Goal: Task Accomplishment & Management: Manage account settings

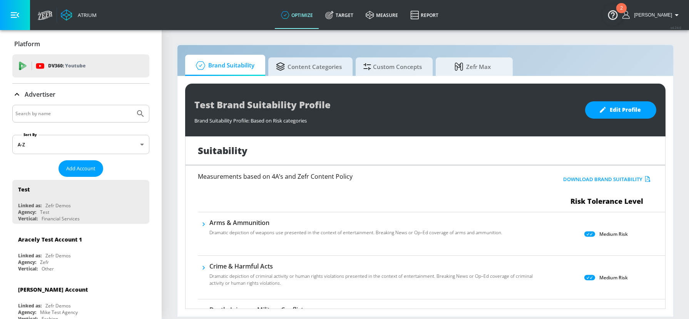
click at [78, 112] on input "Search by name" at bounding box center [73, 114] width 117 height 10
type input "drumstick"
click at [132, 105] on button "Submit Search" at bounding box center [140, 113] width 17 height 17
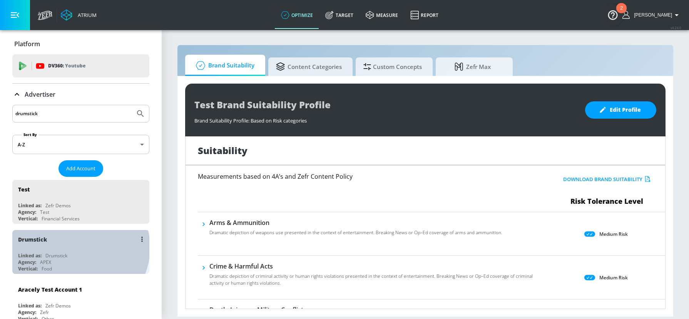
click at [78, 247] on div "Drumstick" at bounding box center [82, 239] width 129 height 18
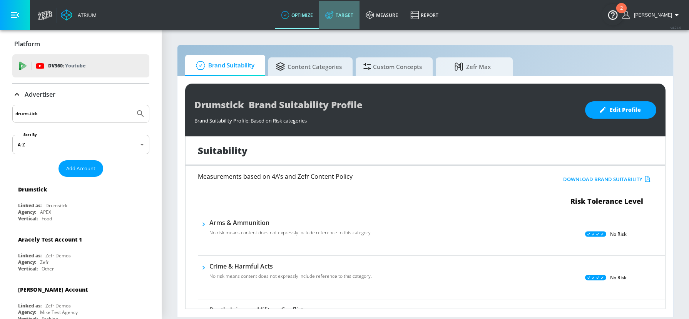
click at [350, 18] on link "Target" at bounding box center [339, 15] width 40 height 28
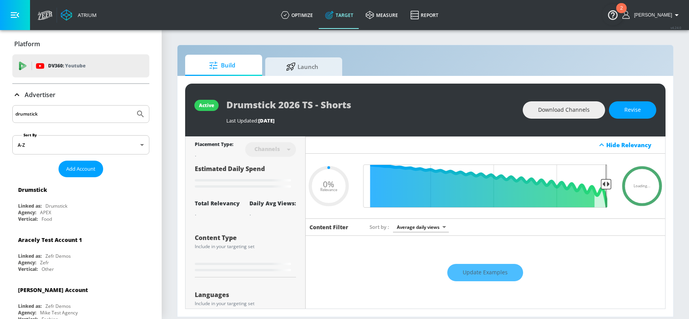
click at [41, 94] on p "Advertiser" at bounding box center [40, 94] width 31 height 8
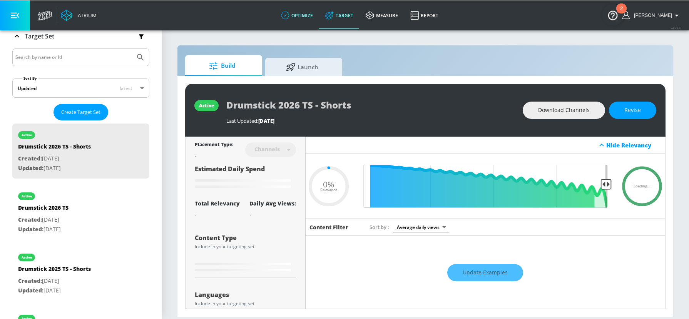
scroll to position [133, 0]
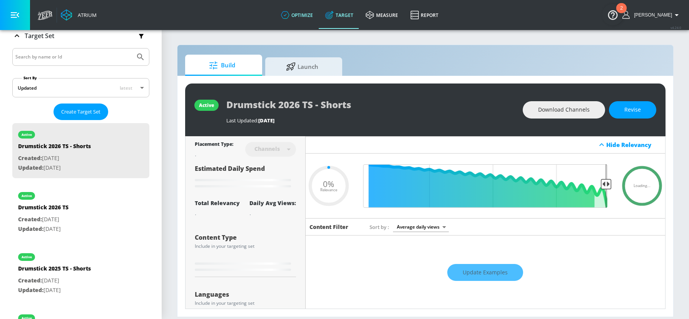
type input "0.4"
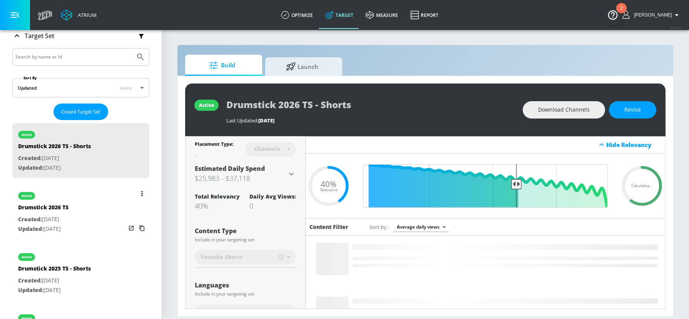
drag, startPoint x: 67, startPoint y: 214, endPoint x: 73, endPoint y: 210, distance: 7.8
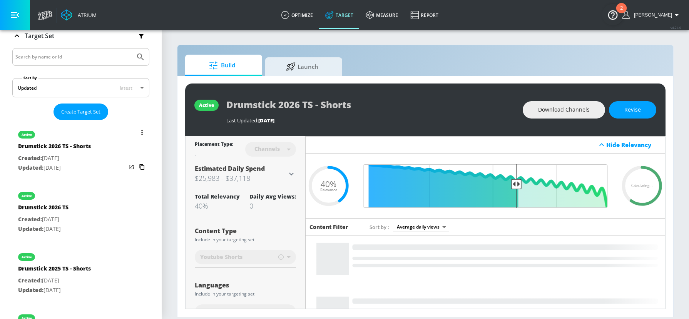
click at [67, 215] on p "Created: [DATE]" at bounding box center [43, 220] width 50 height 10
type input "Drumstick 2026 TS"
type input "videos"
type input "0.05"
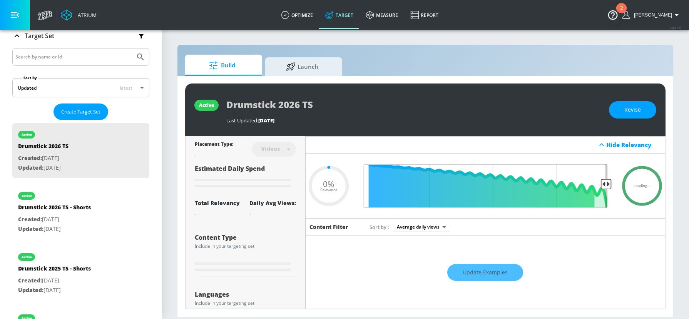
click at [77, 57] on input "Search by name or Id" at bounding box center [73, 57] width 117 height 10
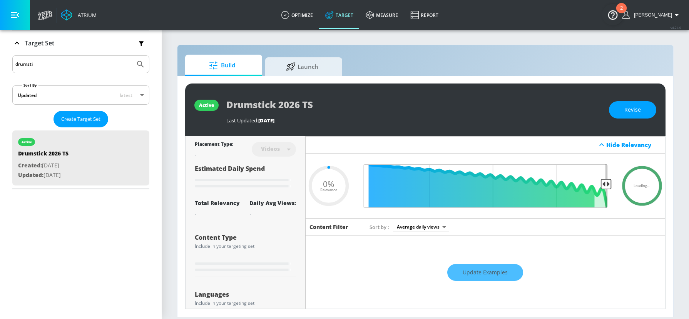
scroll to position [133, 0]
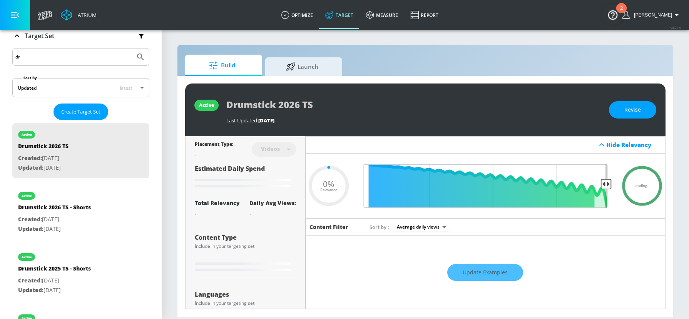
type input "d"
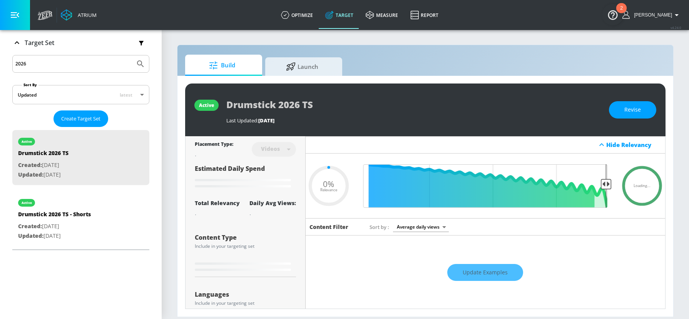
scroll to position [125, 0]
type input "2026"
type input "0.4"
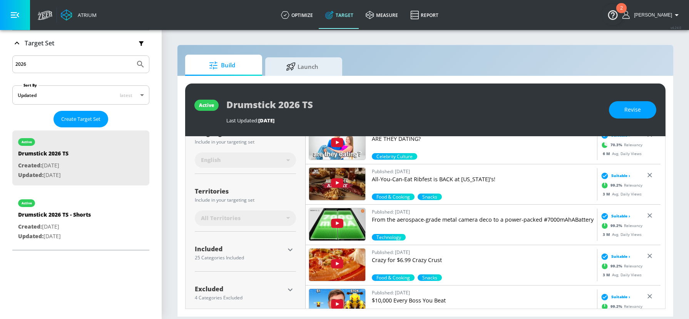
scroll to position [152, 0]
click at [288, 249] on icon "button" at bounding box center [290, 249] width 5 height 3
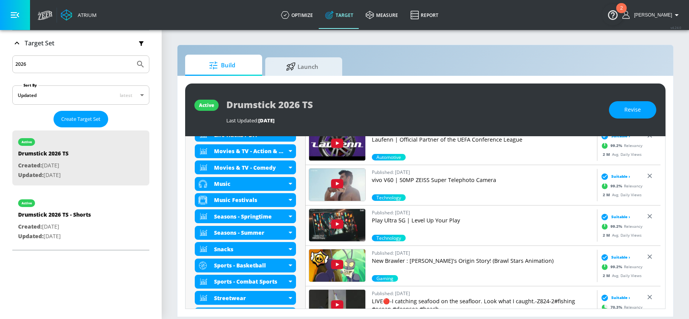
scroll to position [597, 0]
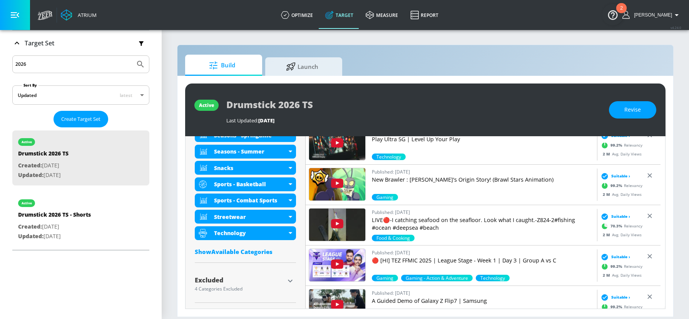
click at [288, 280] on icon "button" at bounding box center [290, 280] width 5 height 3
click at [290, 280] on icon "button" at bounding box center [290, 280] width 9 height 9
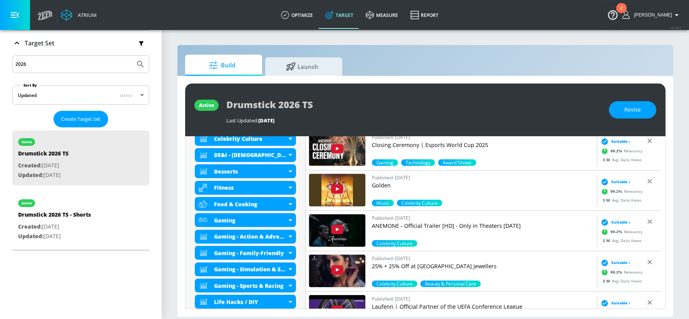
scroll to position [20, 0]
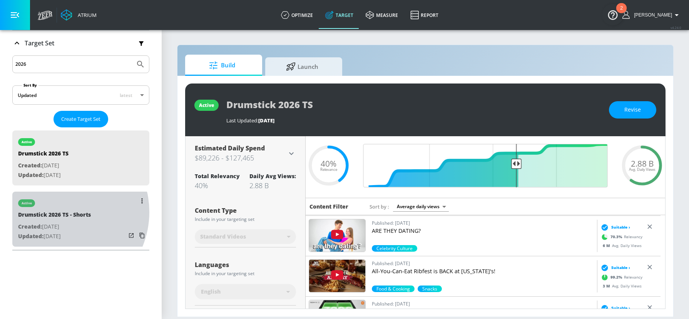
click at [58, 211] on div "Drumstick 2026 TS - Shorts" at bounding box center [54, 216] width 73 height 11
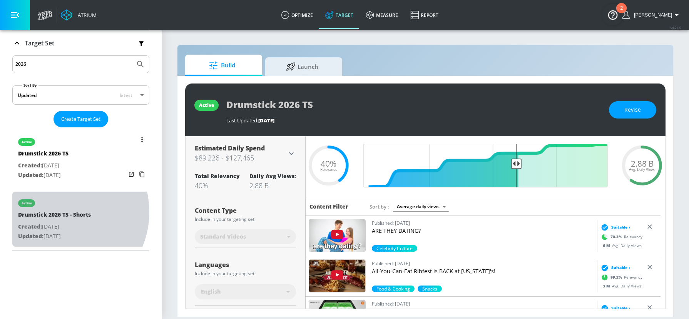
type input "Drumstick 2026 TS - Shorts"
type input "channels"
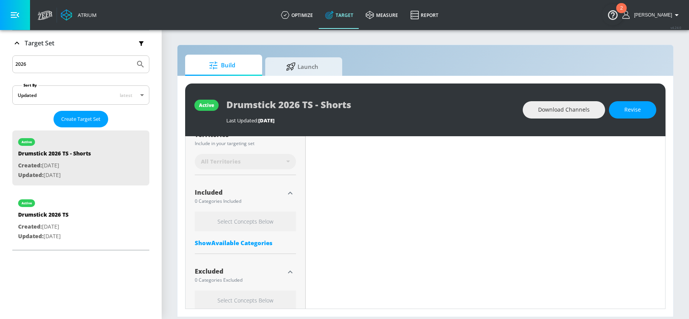
scroll to position [219, 0]
type input "0.4"
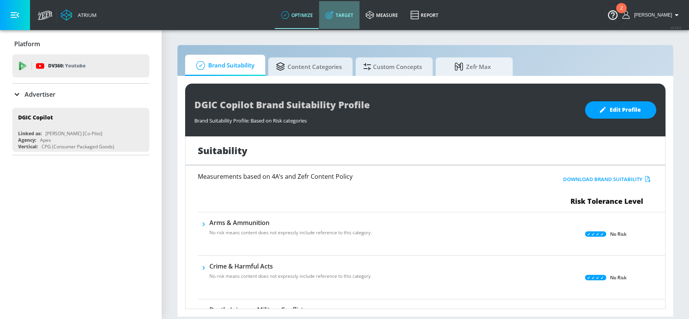
click at [347, 21] on link "Target" at bounding box center [339, 15] width 40 height 28
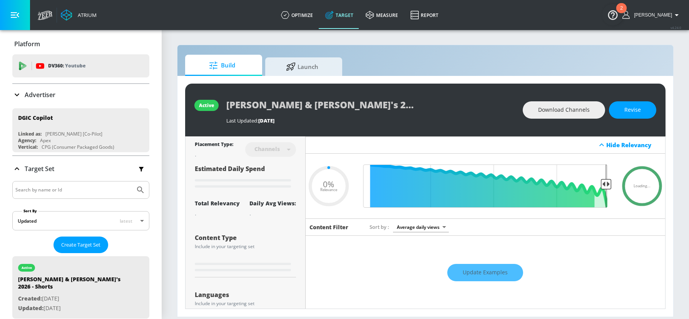
type input "0.05"
click at [78, 187] on input "Search by name or Id" at bounding box center [73, 190] width 117 height 10
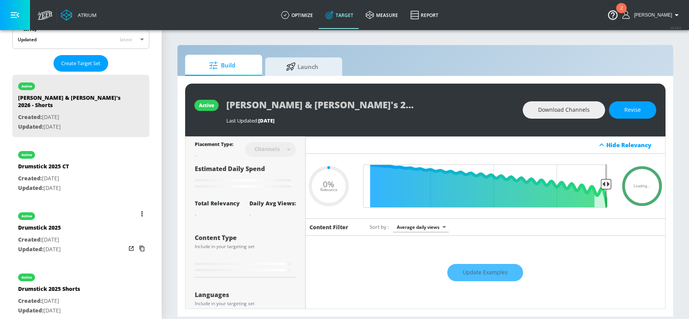
type input "drumstick"
click at [79, 213] on div "active Drumstick 2025 Created: Mar. 27, 2025 Updated: Mar. 27, 2025" at bounding box center [80, 231] width 137 height 55
type input "Drumstick 2025"
type input "videos"
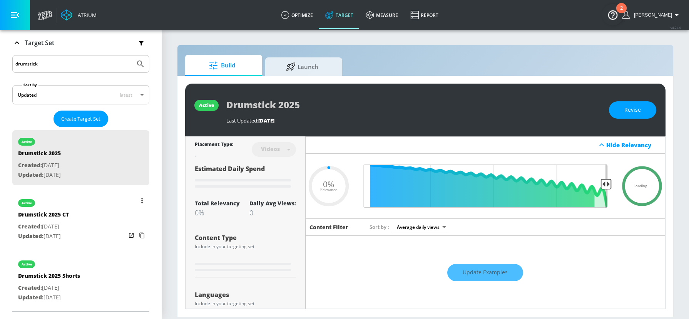
scroll to position [120, 0]
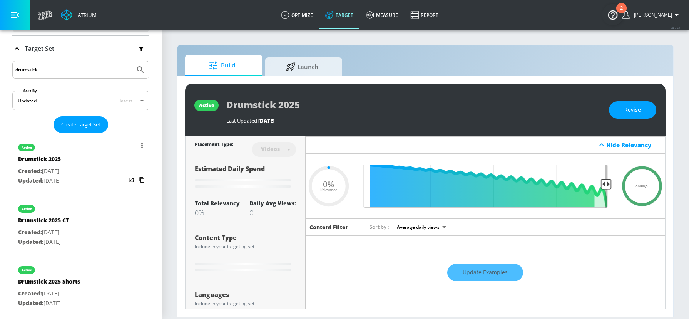
click at [137, 144] on button "list of Target Set" at bounding box center [142, 145] width 11 height 11
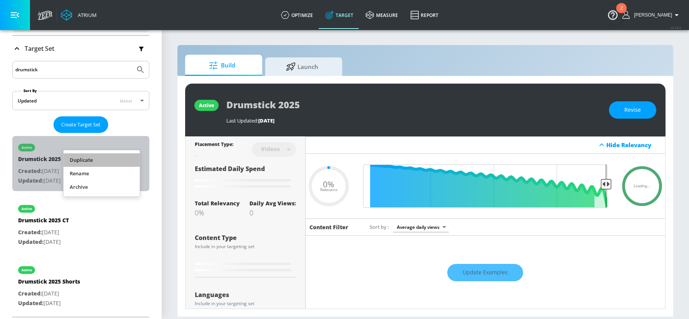
click at [127, 157] on li "Duplicate" at bounding box center [101, 159] width 76 height 13
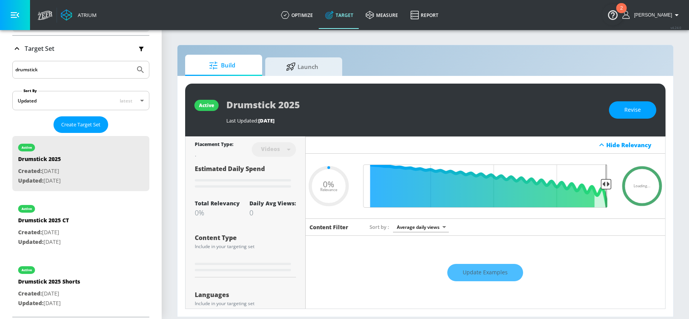
type input "0.05"
drag, startPoint x: 64, startPoint y: 227, endPoint x: 93, endPoint y: 204, distance: 37.2
click at [64, 227] on p "Created: Aug. 26, 2025" at bounding box center [53, 232] width 71 height 10
type input "Drumstick 2025 Duplicate"
type input "0.05"
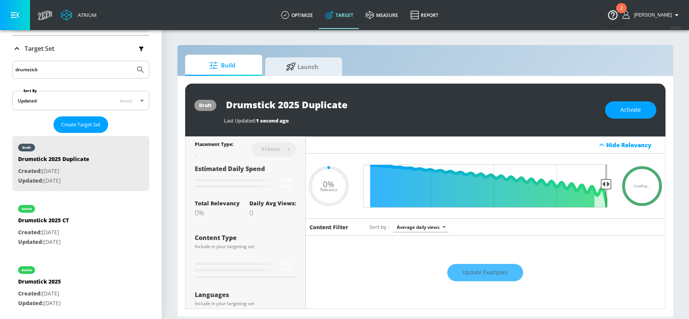
click at [333, 104] on input "Drumstick 2025 Duplicate" at bounding box center [320, 104] width 192 height 17
click at [294, 105] on input "Drumstick 2025 Duplicate" at bounding box center [320, 104] width 192 height 17
type input "Drumstick 2"
type input "0.05"
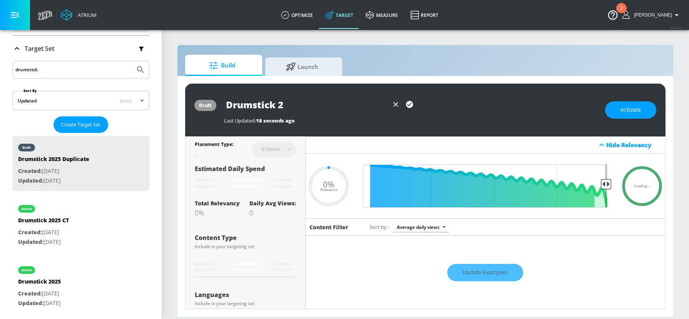
type input "Drumstick 20"
type input "0.05"
type input "Drumstick 202"
type input "0.05"
type input "Drumstick 2026"
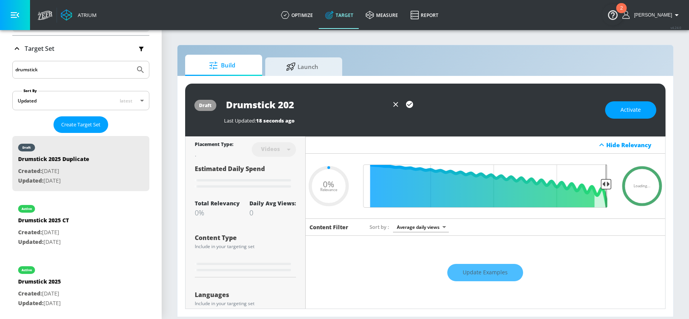
type input "0.05"
type input "Drumstick 2026"
click at [408, 102] on icon "button" at bounding box center [409, 104] width 7 height 7
type input "0.38"
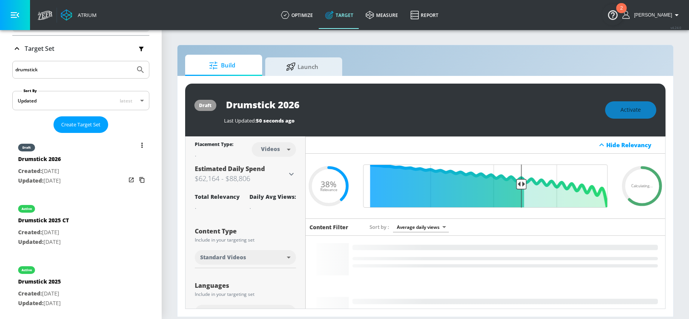
click at [80, 152] on div "draft Drumstick 2026 Created: Aug. 26, 2025 Updated: Aug. 26, 2025" at bounding box center [80, 163] width 137 height 55
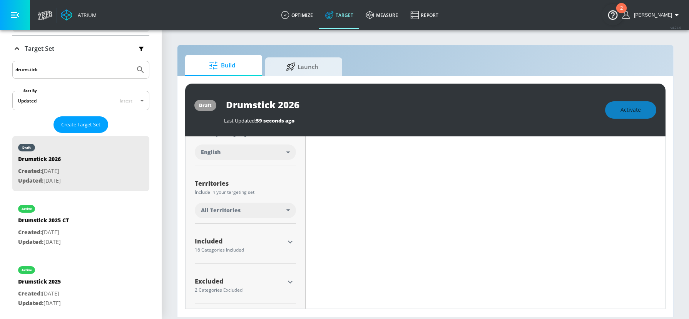
scroll to position [161, 0]
click at [286, 239] on icon "button" at bounding box center [290, 240] width 9 height 9
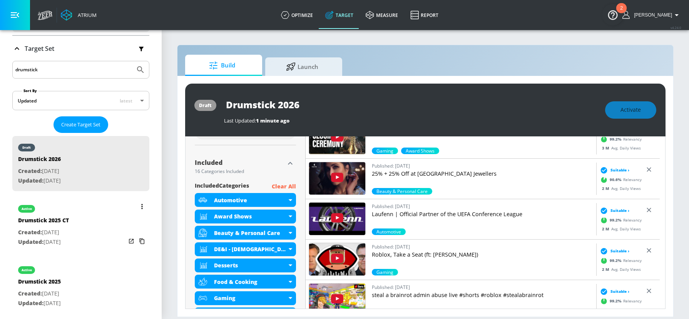
scroll to position [451, 0]
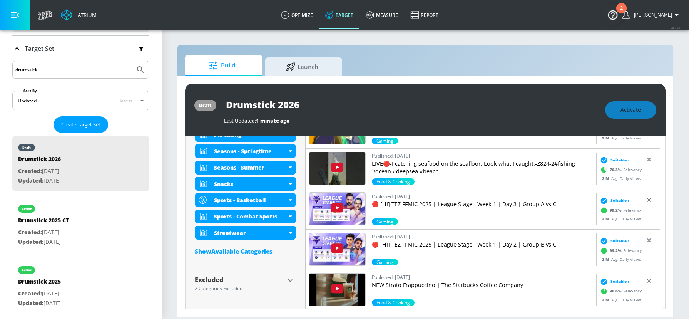
click at [244, 250] on div "Show Available Categories" at bounding box center [245, 251] width 101 height 8
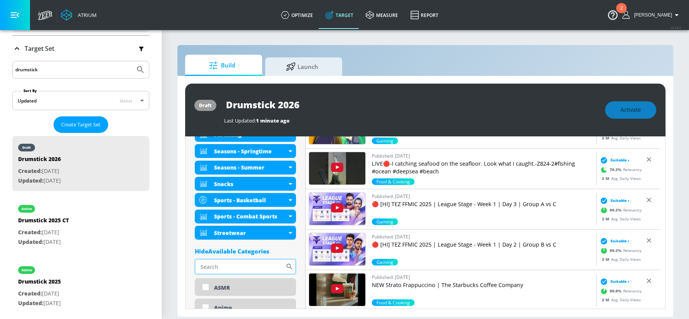
click at [234, 261] on input "Sort By" at bounding box center [240, 266] width 91 height 15
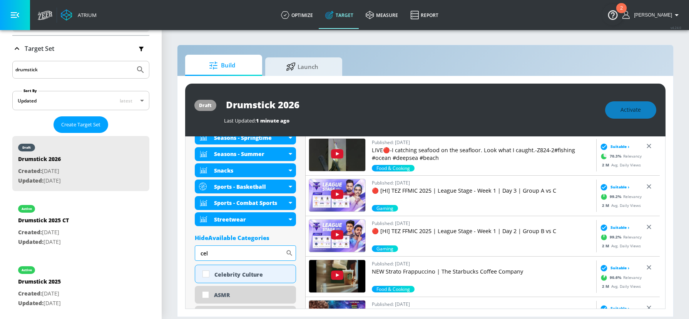
scroll to position [464, 0]
type input "cel"
click at [242, 269] on div "Celebrity Culture" at bounding box center [245, 273] width 101 height 18
checkbox input "true"
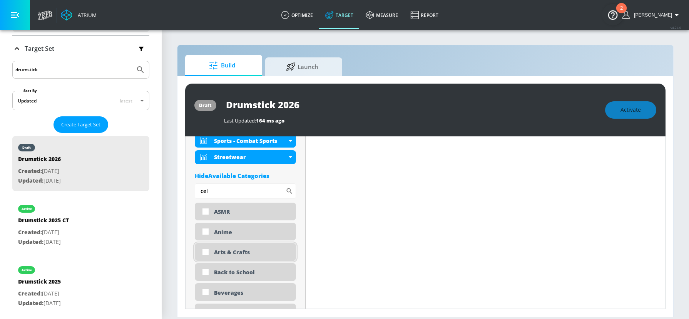
scroll to position [539, 0]
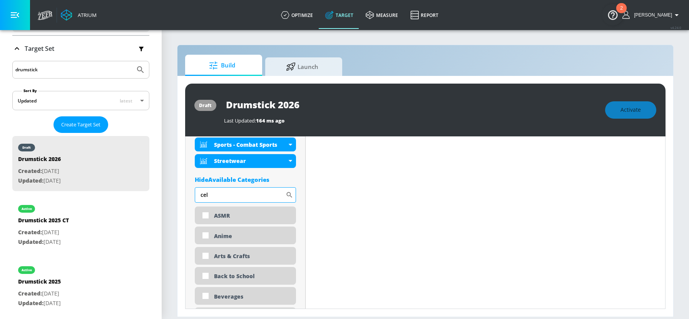
click at [235, 189] on input "cel" at bounding box center [240, 194] width 91 height 15
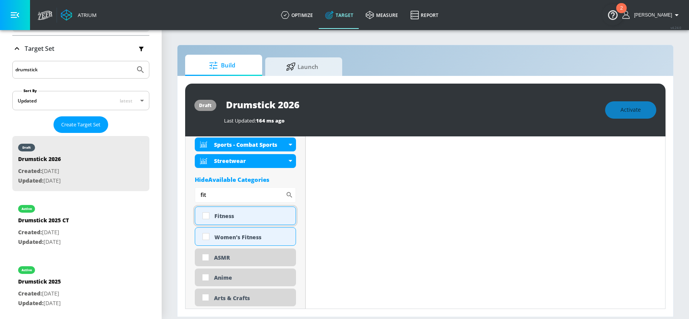
type input "fit"
click at [239, 212] on div "Fitness" at bounding box center [251, 215] width 75 height 7
checkbox input "true"
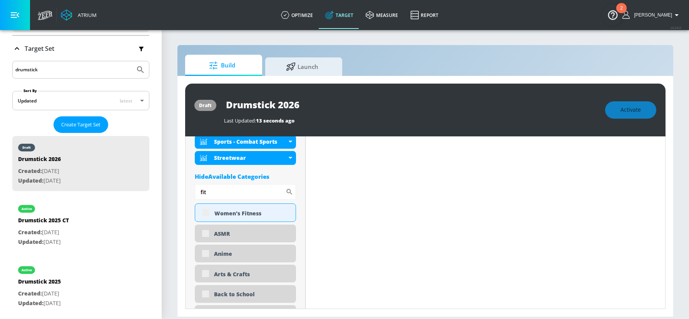
scroll to position [570, 0]
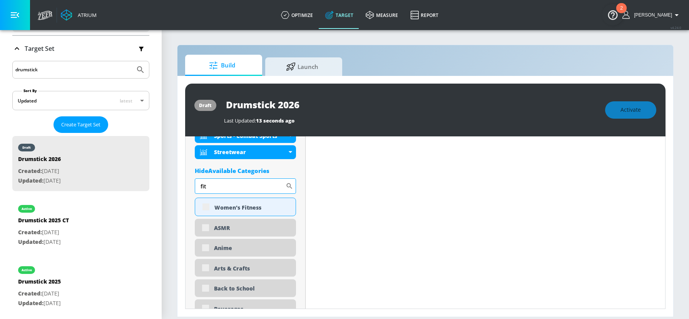
click at [245, 184] on input "fit" at bounding box center [240, 185] width 91 height 15
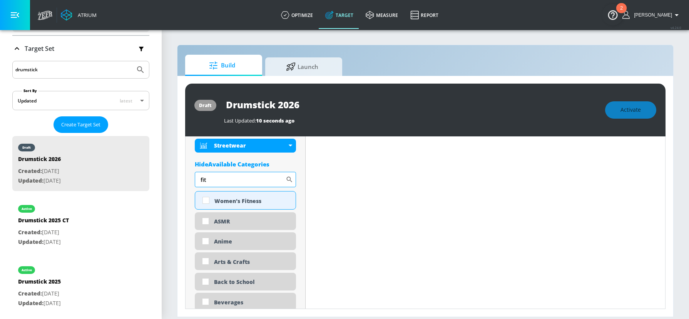
scroll to position [564, 0]
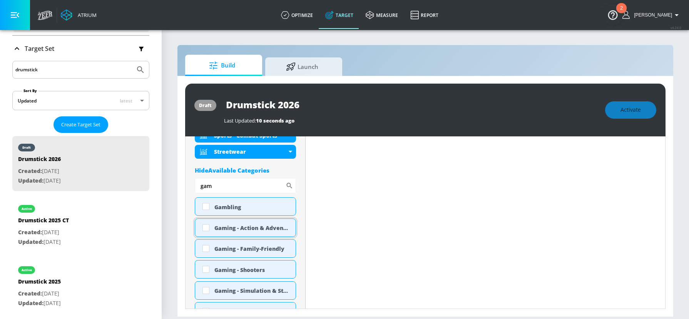
type input "gam"
click at [247, 223] on div "Gaming - Action & Adventure" at bounding box center [245, 227] width 101 height 18
checkbox input "true"
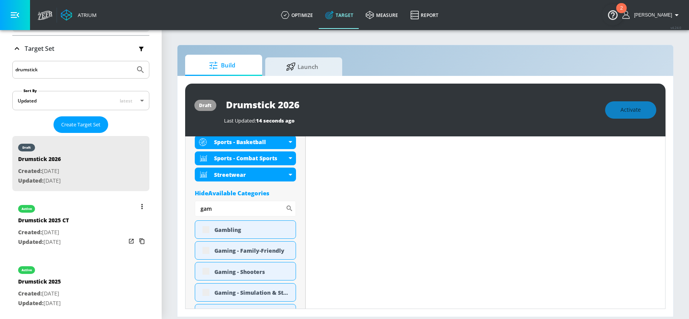
scroll to position [570, 0]
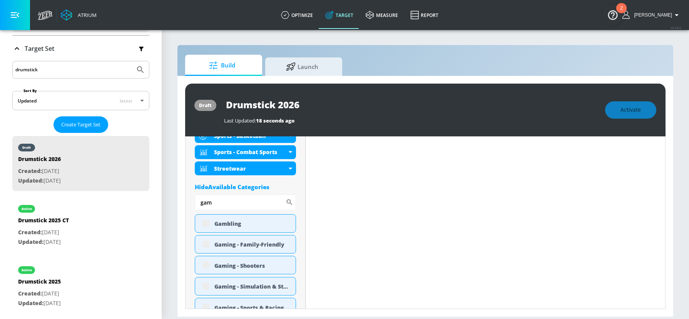
click at [208, 244] on div "Gaming - Family-Friendly" at bounding box center [245, 244] width 101 height 18
click at [250, 242] on div "Gaming - Family-Friendly" at bounding box center [251, 243] width 75 height 7
checkbox input "true"
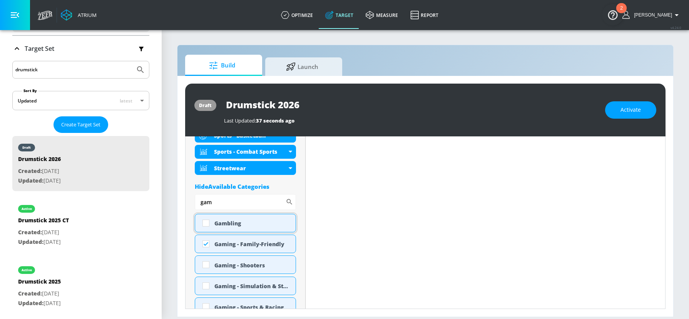
scroll to position [570, 0]
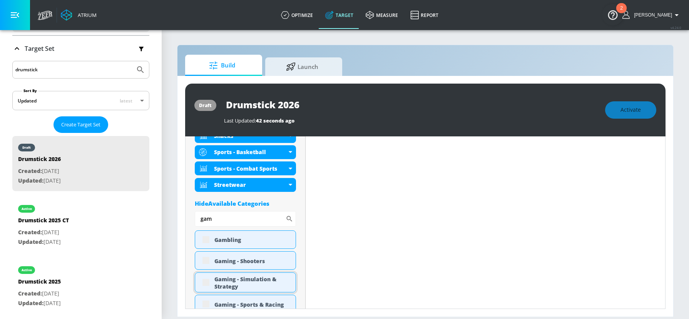
click at [252, 280] on div "Gaming - Simulation & Strategy" at bounding box center [251, 282] width 75 height 15
click at [253, 280] on div "Gaming - Simulation & Strategy" at bounding box center [251, 282] width 75 height 15
checkbox input "true"
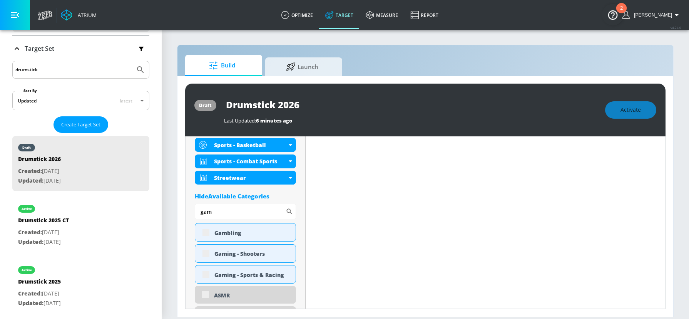
scroll to position [613, 0]
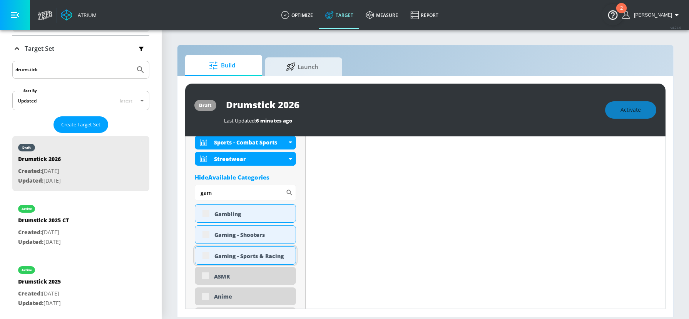
click at [237, 257] on div "Gaming - Sports & Racing" at bounding box center [251, 255] width 75 height 7
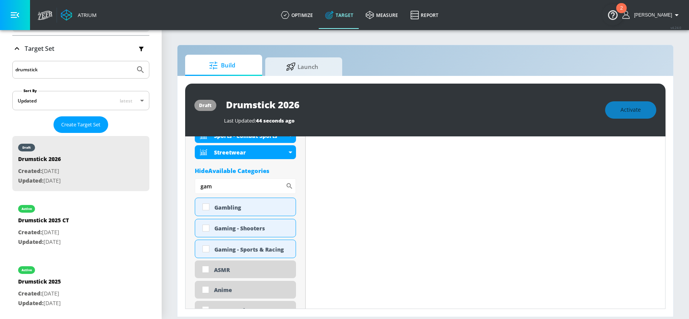
scroll to position [606, 0]
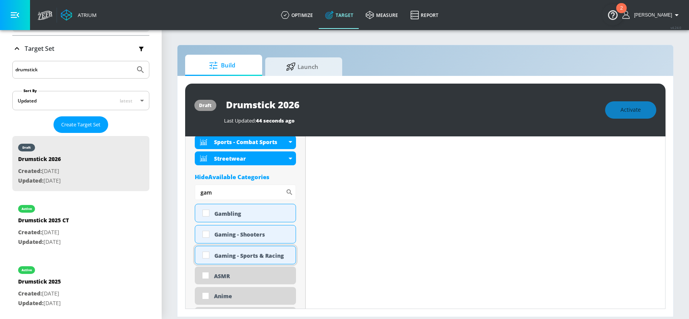
click at [241, 257] on div "Gaming - Sports & Racing" at bounding box center [251, 255] width 75 height 7
checkbox input "true"
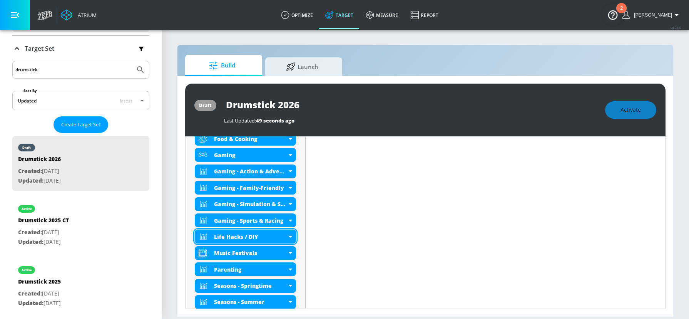
scroll to position [447, 0]
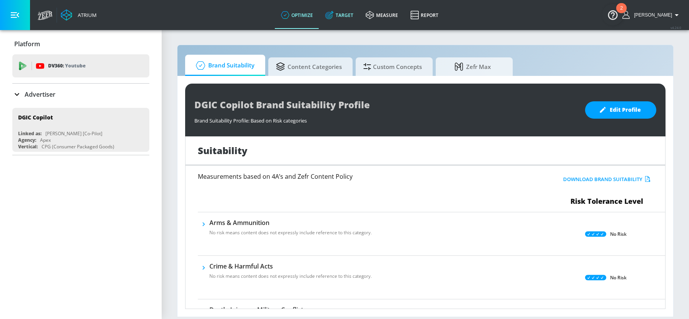
click at [345, 19] on link "Target" at bounding box center [339, 15] width 40 height 28
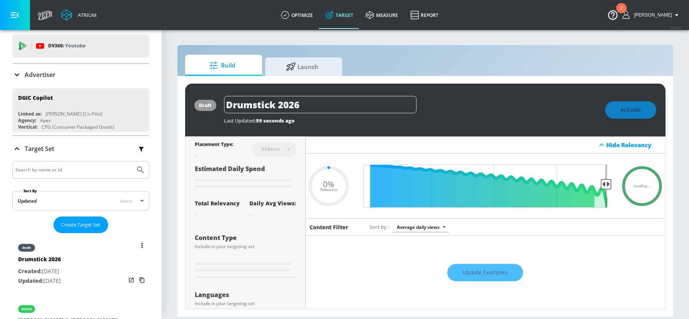
scroll to position [42, 0]
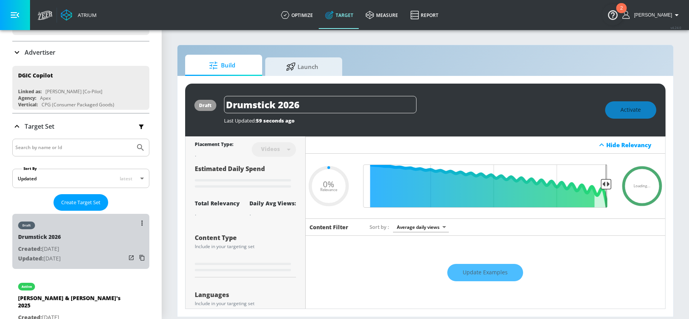
click at [80, 235] on div "draft Drumstick 2026 Created: Aug. 26, 2025 Updated: Aug. 26, 2025" at bounding box center [80, 241] width 137 height 55
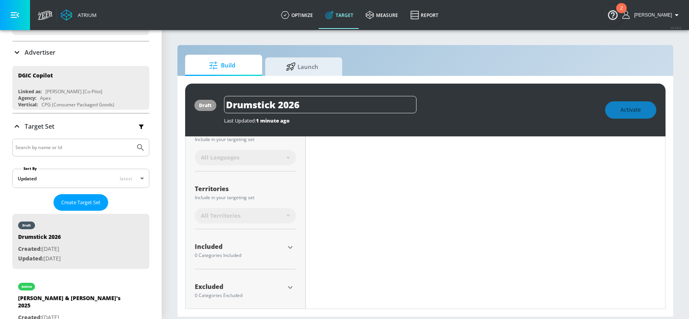
scroll to position [170, 0]
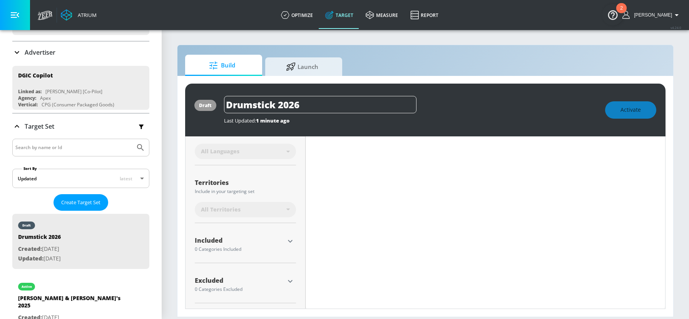
type input "0.38"
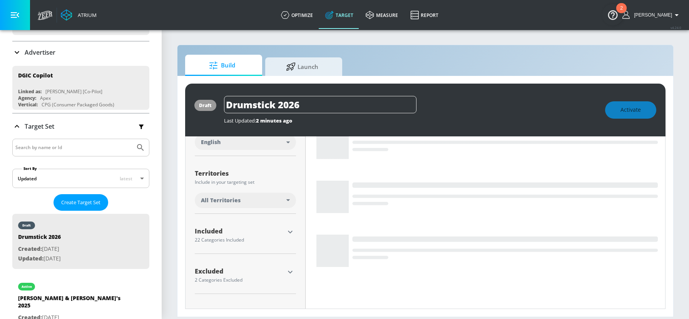
scroll to position [161, 0]
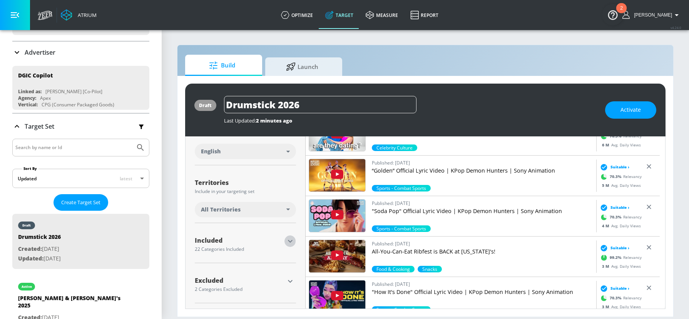
click at [289, 239] on icon "button" at bounding box center [290, 240] width 9 height 9
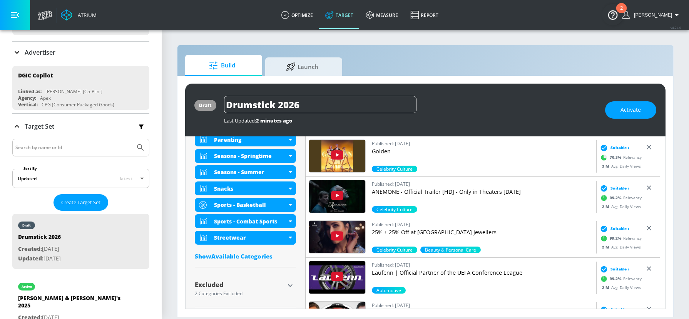
scroll to position [549, 0]
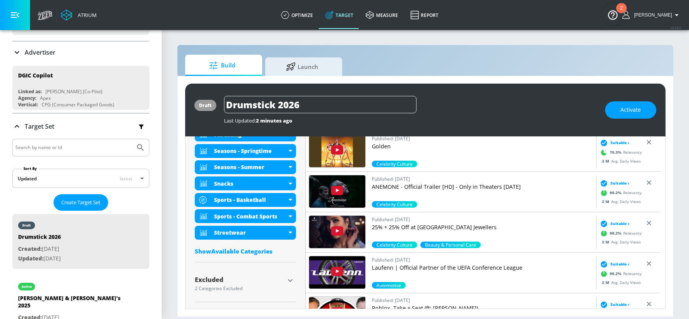
click at [243, 250] on div "Show Available Categories" at bounding box center [245, 251] width 101 height 8
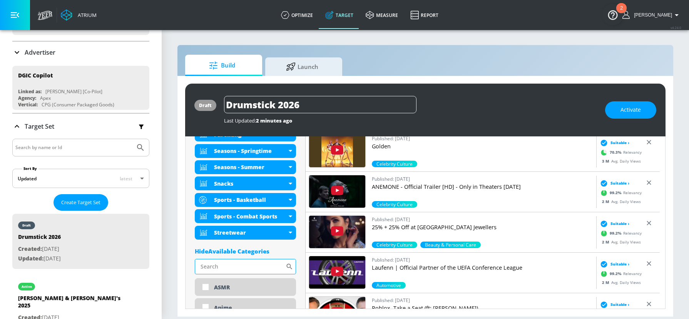
click at [243, 262] on input "Sort By" at bounding box center [240, 266] width 91 height 15
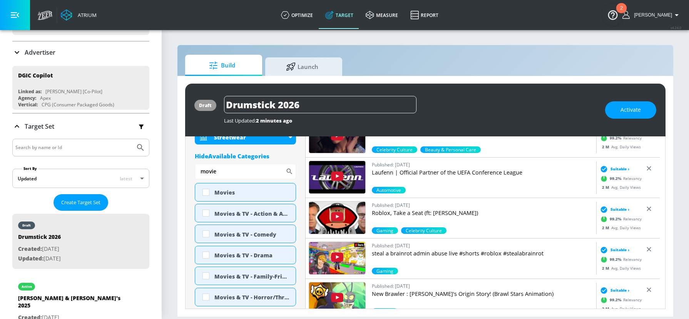
scroll to position [678, 0]
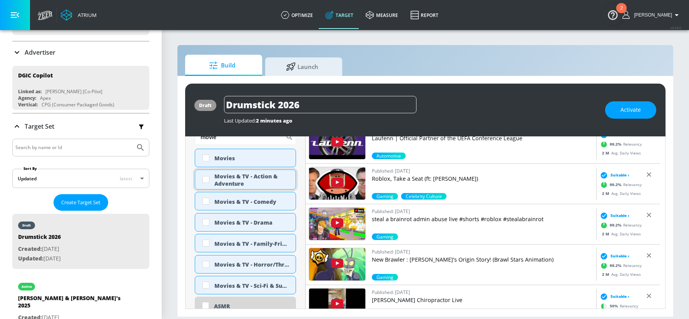
type input "movie"
click at [251, 173] on div "Movies & TV - Action & Adventure" at bounding box center [251, 179] width 75 height 15
checkbox input "true"
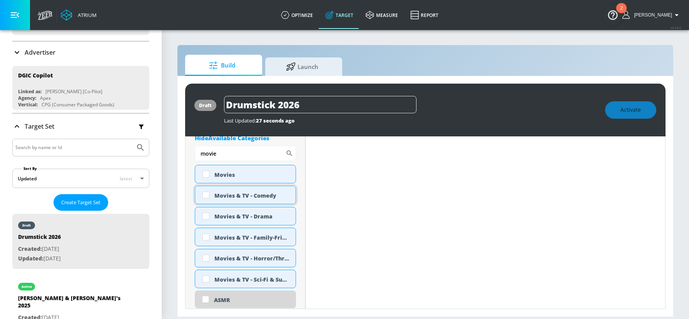
click at [272, 195] on div "Movies & TV - Comedy" at bounding box center [251, 195] width 75 height 7
checkbox input "true"
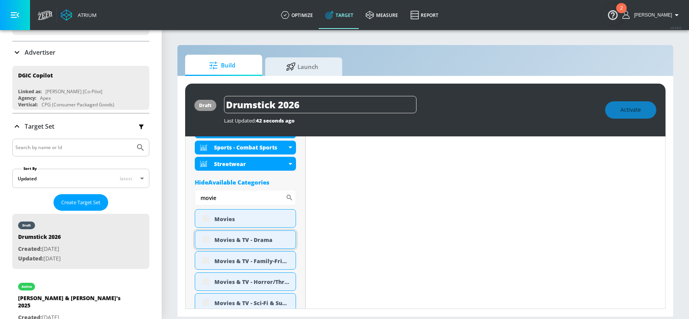
scroll to position [659, 0]
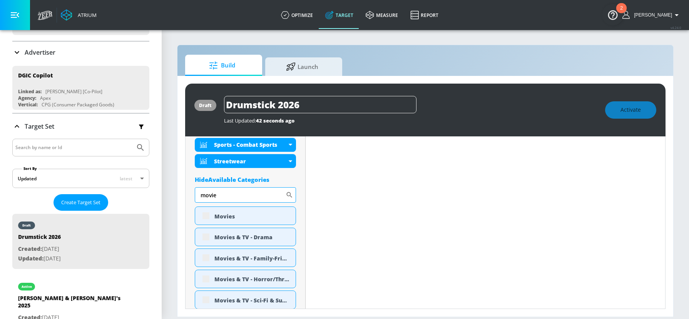
click at [240, 195] on input "movie" at bounding box center [240, 194] width 91 height 15
click at [240, 196] on input "movie" at bounding box center [240, 194] width 91 height 15
type input "musi"
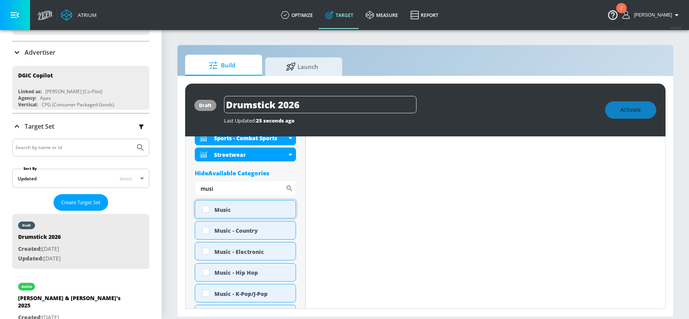
scroll to position [653, 0]
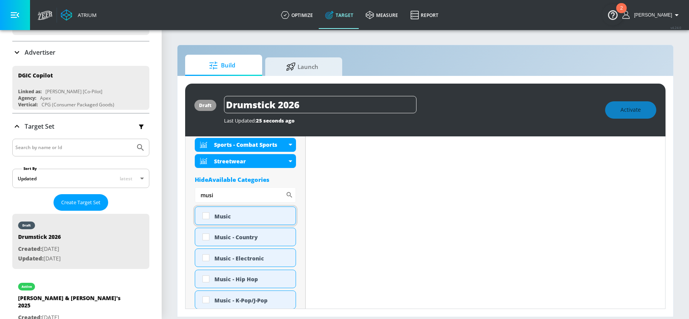
click at [219, 218] on div "Music" at bounding box center [251, 215] width 75 height 7
checkbox input "true"
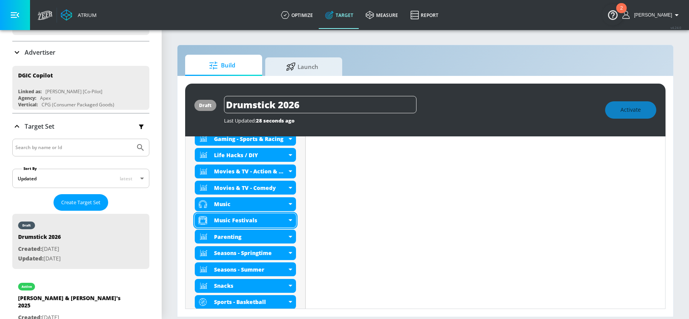
scroll to position [503, 0]
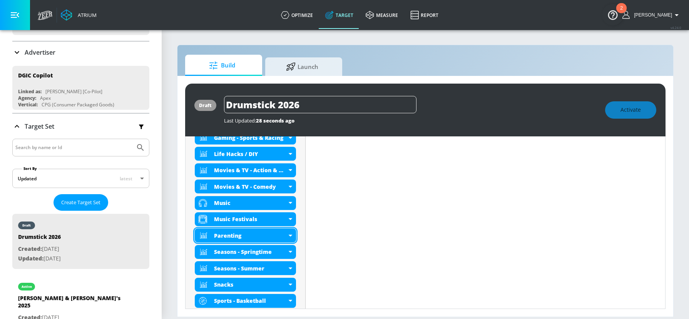
click at [288, 234] on icon at bounding box center [289, 235] width 3 height 2
click at [289, 234] on icon at bounding box center [290, 235] width 3 height 2
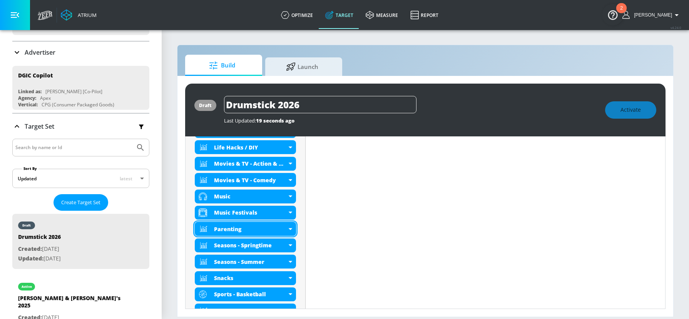
scroll to position [497, 0]
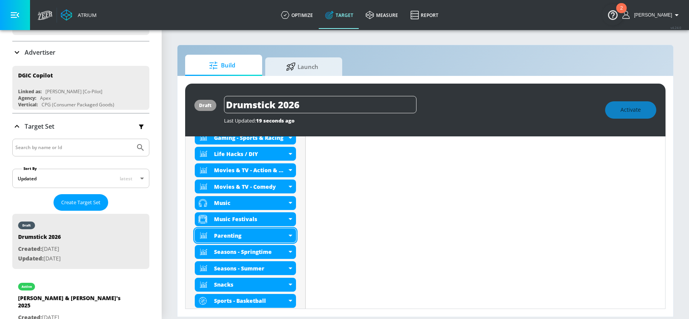
click at [290, 234] on icon at bounding box center [289, 235] width 3 height 2
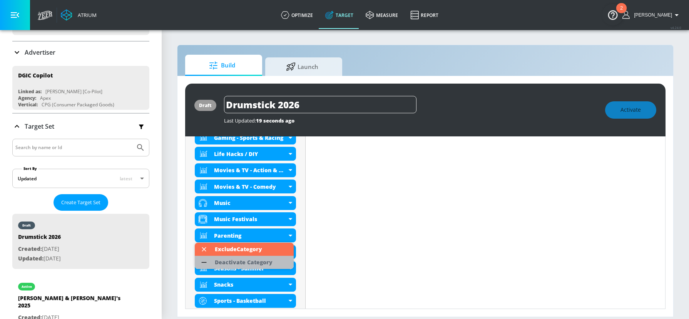
click at [264, 260] on div "Deactivate Category" at bounding box center [244, 261] width 58 height 5
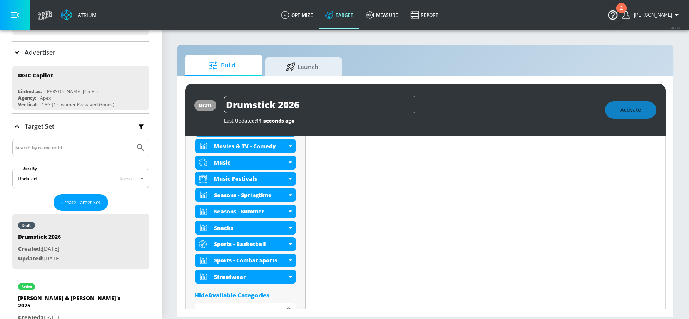
scroll to position [564, 0]
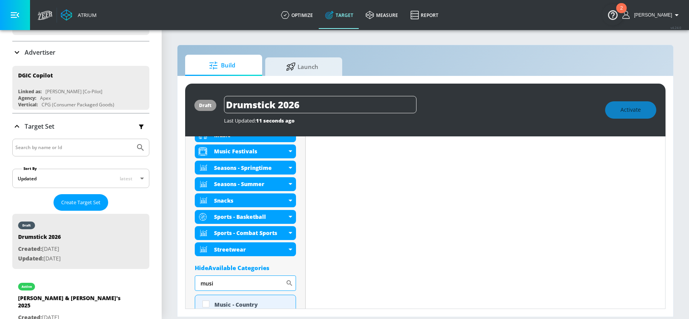
click at [238, 285] on input "musi" at bounding box center [240, 282] width 91 height 15
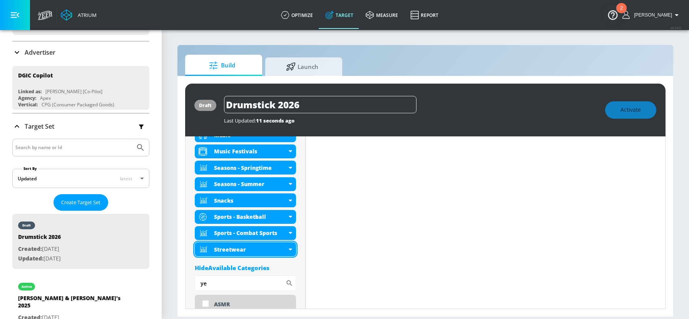
type input "y"
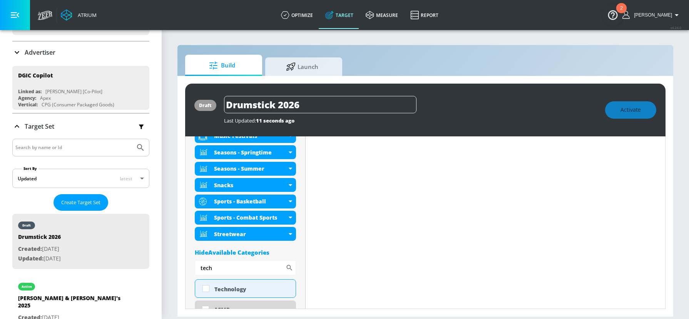
scroll to position [609, 0]
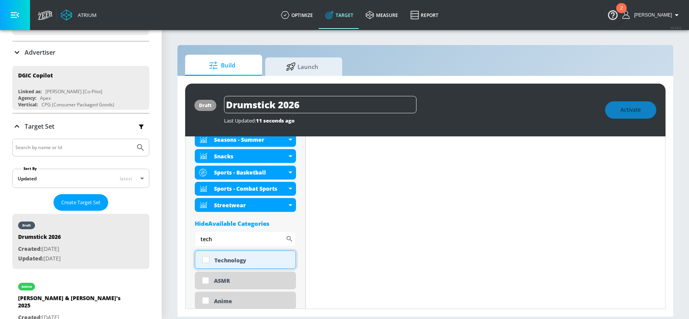
type input "tech"
click at [242, 260] on div "Technology" at bounding box center [251, 259] width 75 height 7
checkbox input "true"
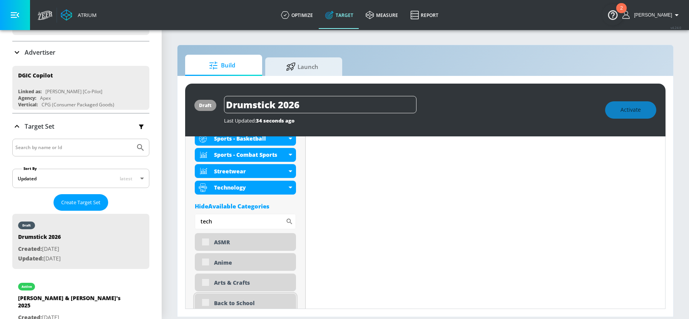
scroll to position [640, 0]
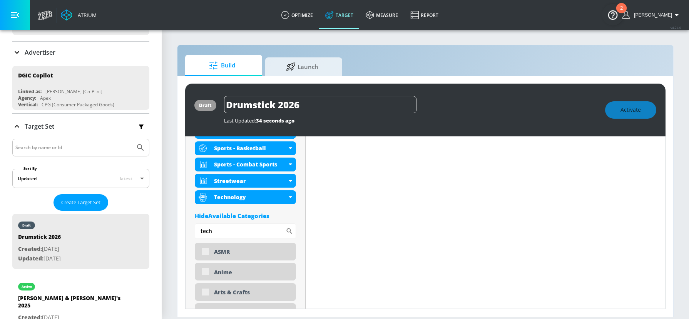
click at [243, 216] on div "Hide Available Categories" at bounding box center [245, 216] width 101 height 8
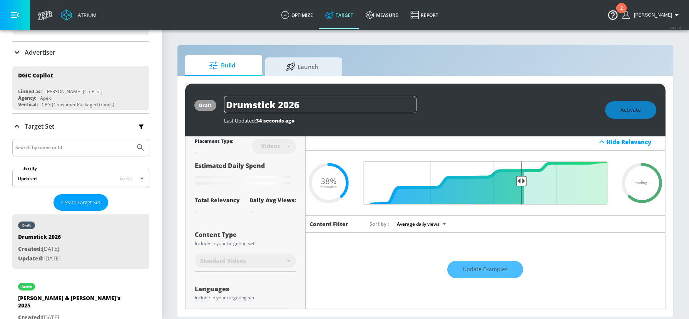
scroll to position [0, 0]
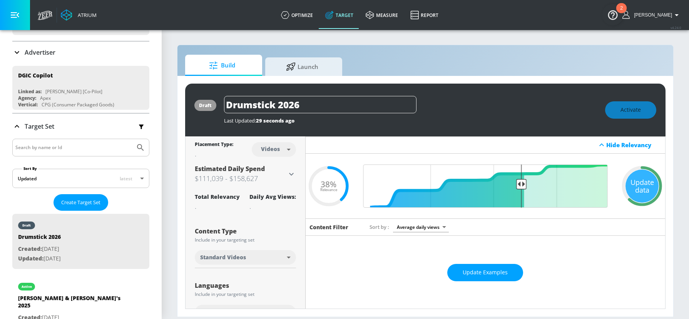
click at [471, 103] on div "Drumstick 2026" at bounding box center [410, 104] width 373 height 17
click at [641, 185] on div "Update data" at bounding box center [641, 185] width 33 height 33
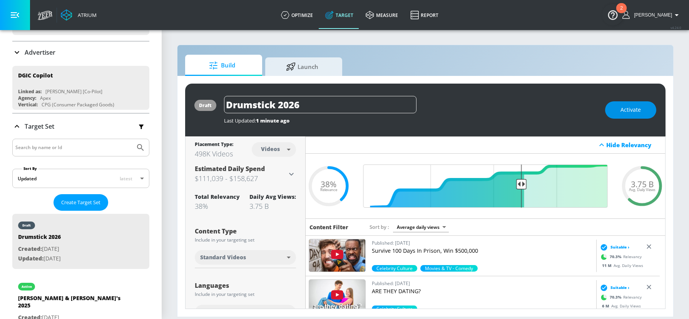
click at [632, 107] on span "Activate" at bounding box center [630, 110] width 20 height 10
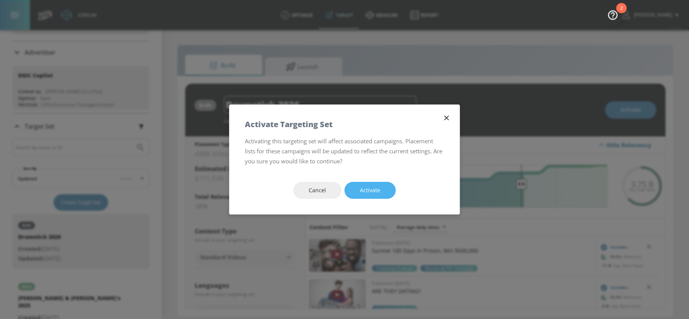
click at [367, 192] on span "Activate" at bounding box center [370, 190] width 20 height 10
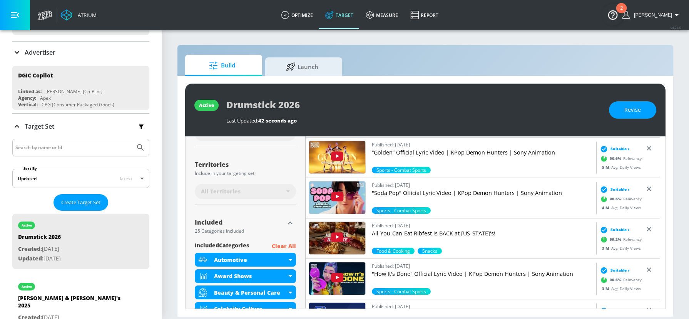
scroll to position [188, 0]
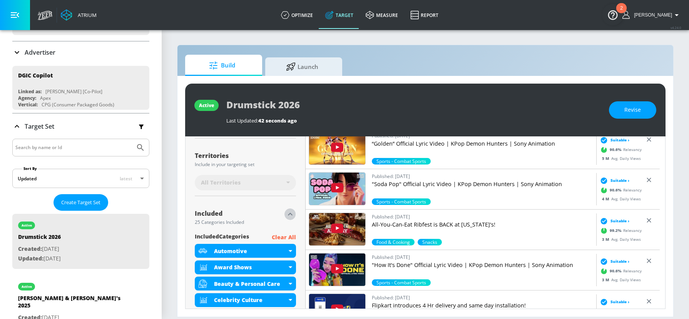
click at [286, 211] on icon "button" at bounding box center [290, 213] width 9 height 9
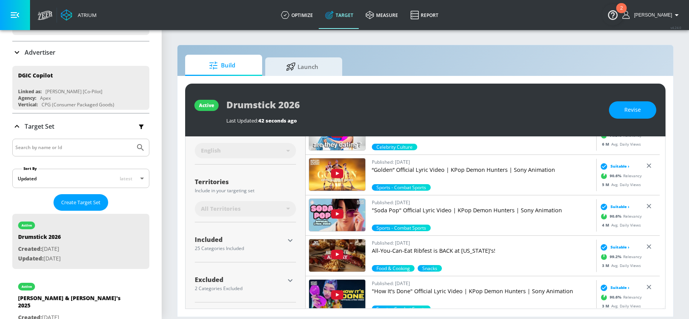
scroll to position [162, 0]
click at [288, 244] on icon "button" at bounding box center [290, 239] width 9 height 9
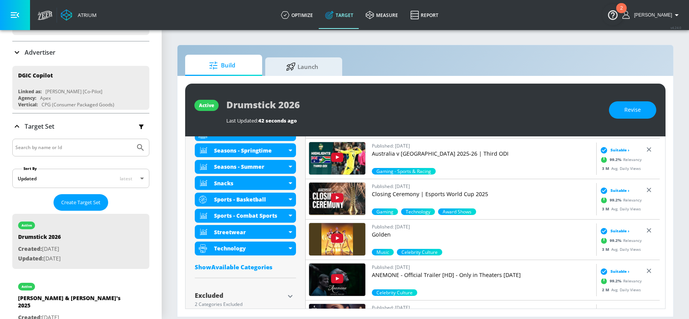
scroll to position [584, 0]
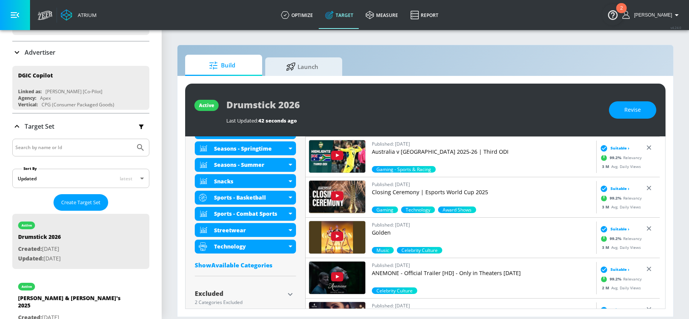
click at [291, 297] on icon "button" at bounding box center [290, 293] width 9 height 9
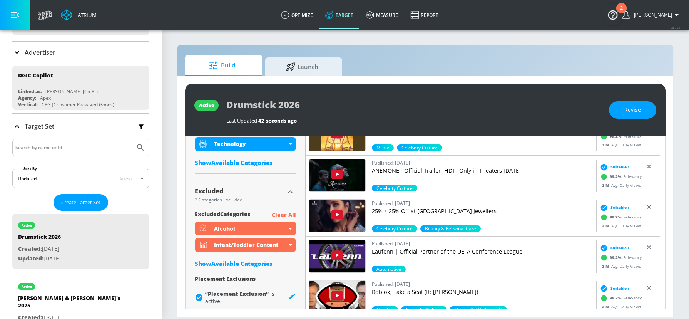
scroll to position [695, 0]
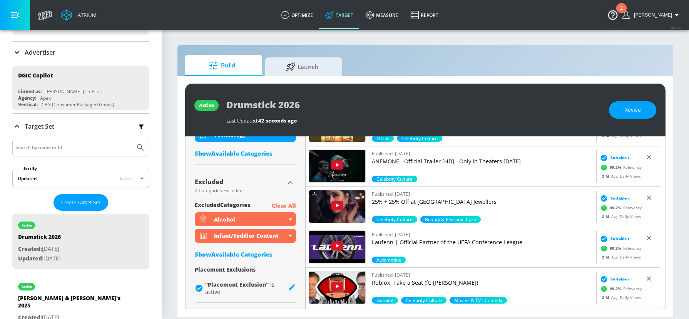
click at [237, 253] on div "Show Available Categories" at bounding box center [245, 254] width 101 height 8
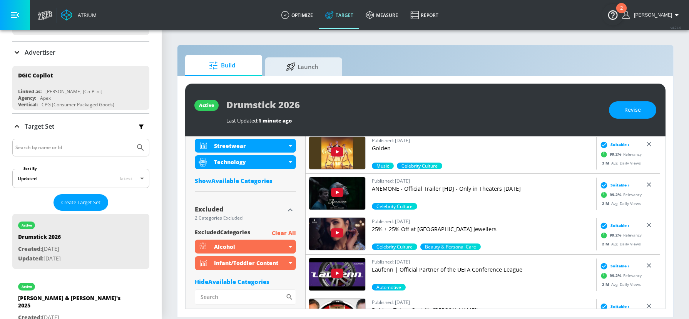
scroll to position [707, 0]
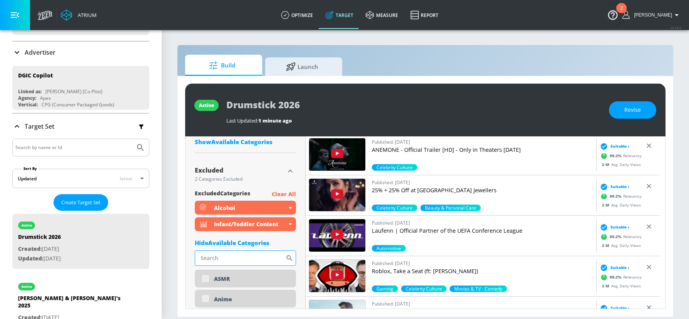
click at [229, 253] on input "Sort By" at bounding box center [240, 257] width 91 height 15
type input "news"
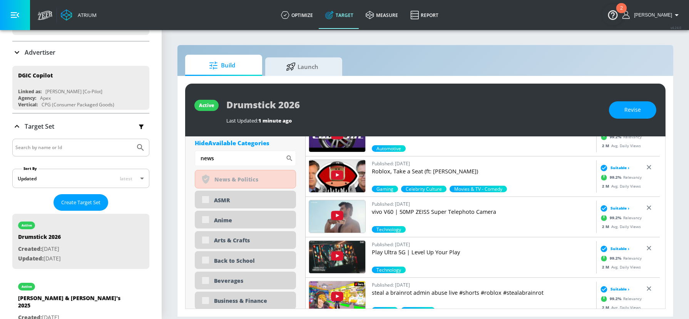
scroll to position [706, 0]
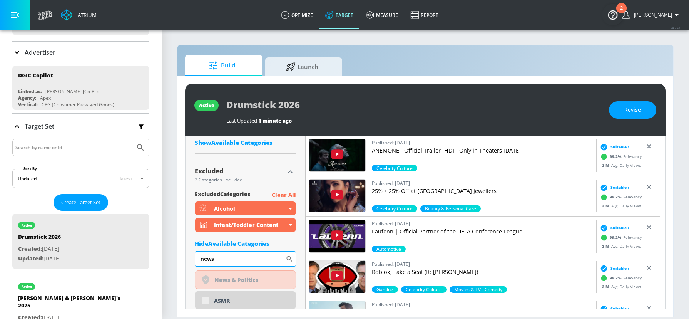
click at [263, 260] on input "news" at bounding box center [240, 258] width 91 height 15
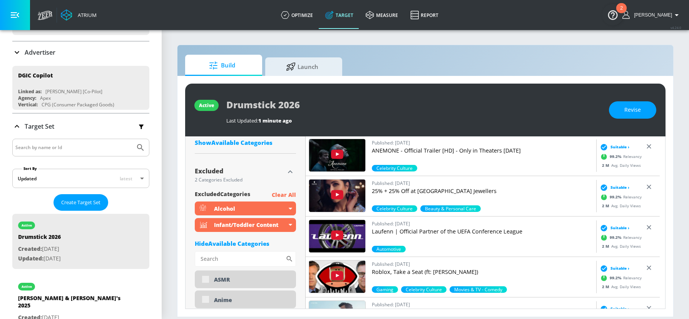
click at [245, 245] on div "Hide Available Categories" at bounding box center [245, 243] width 101 height 8
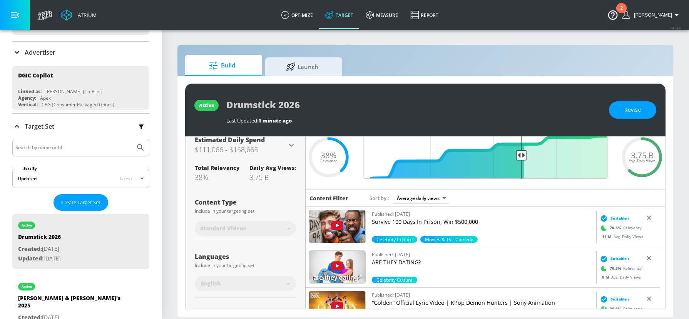
scroll to position [0, 0]
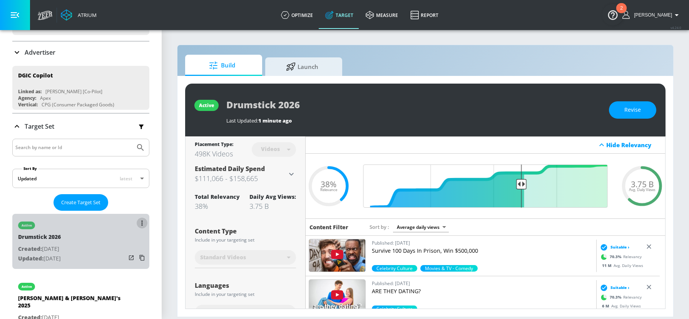
click at [137, 225] on button "list of Target Set" at bounding box center [142, 222] width 11 height 11
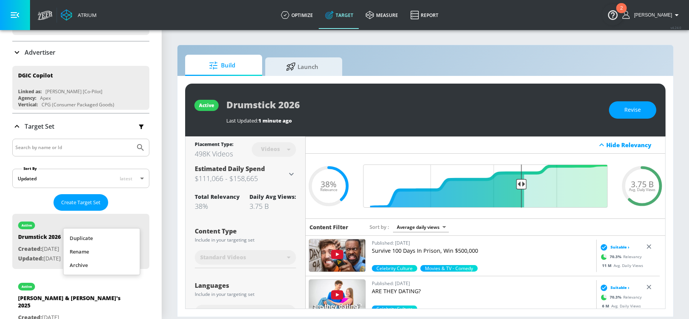
click at [129, 234] on li "Duplicate" at bounding box center [101, 237] width 76 height 13
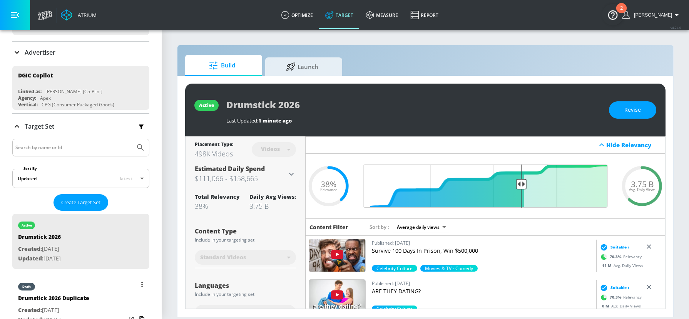
click at [52, 301] on div "Drumstick 2026 Duplicate" at bounding box center [53, 299] width 71 height 11
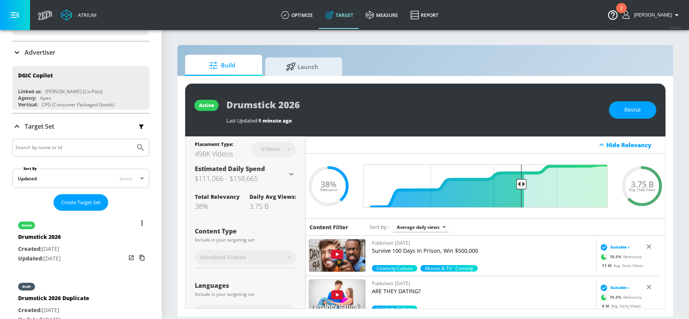
type input "Drumstick 2026 Duplicate"
type input "0.05"
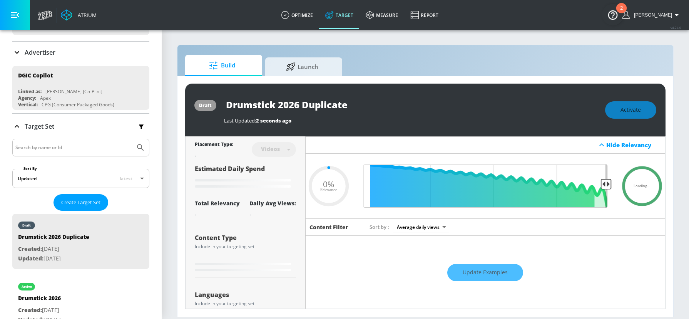
click at [311, 107] on input "Drumstick 2026 Duplicate" at bounding box center [320, 104] width 192 height 17
type input "Drumstick 2026 S"
type input "0.05"
type input "Drumstick 2026 Sh"
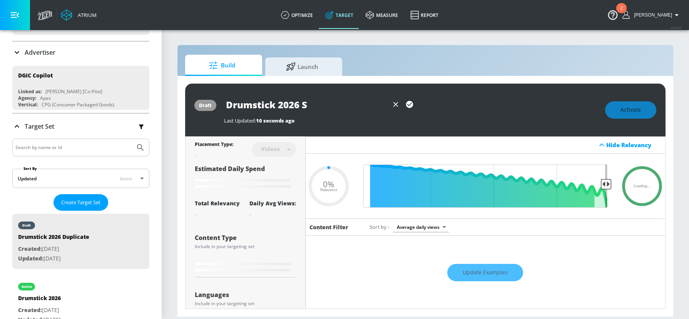
type input "0.05"
type input "Drumstick 2026 Sho"
type input "0.05"
type input "Drumstick 2026 Shor"
type input "0.05"
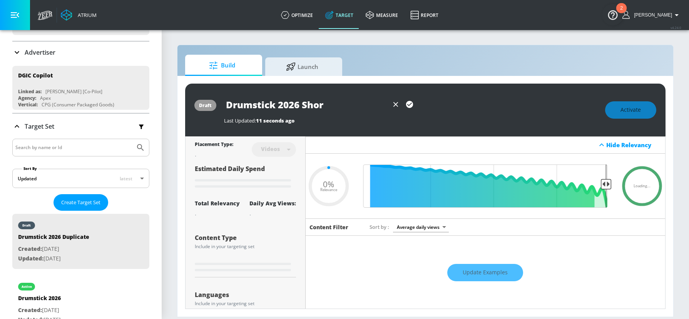
type input "Drumstick 2026 Short"
type input "0.05"
type input "Drumstick 2026 Shortd"
type input "0.05"
type input "Drumstick 2026 Short"
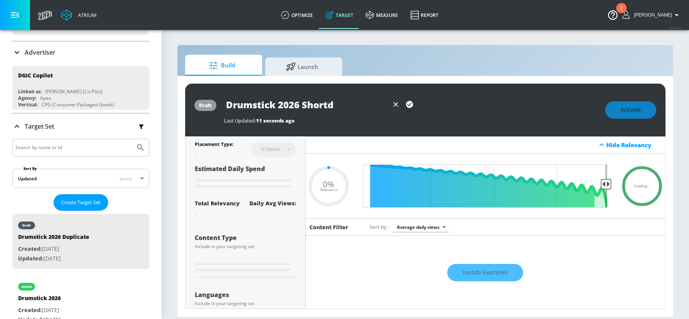
type input "0.05"
type input "Drumstick 2026 Shorts"
type input "0.05"
type input "Drumstick 2026 Shorts"
click at [412, 100] on icon "button" at bounding box center [409, 104] width 8 height 8
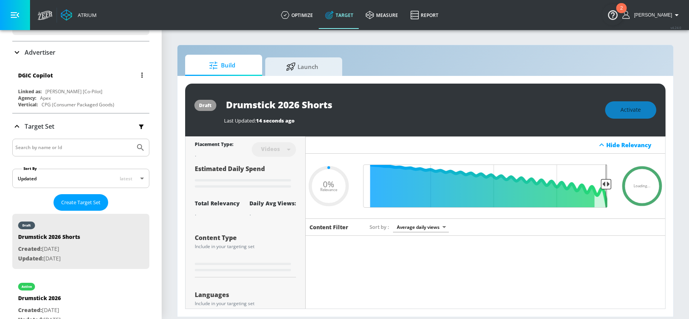
type input "0.05"
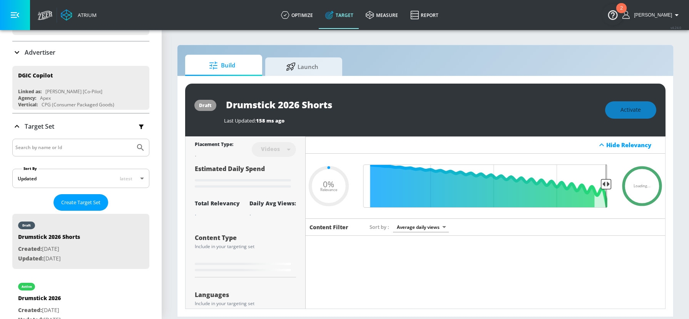
type input "Drumstick 2026 Duplicate"
type input "0.38"
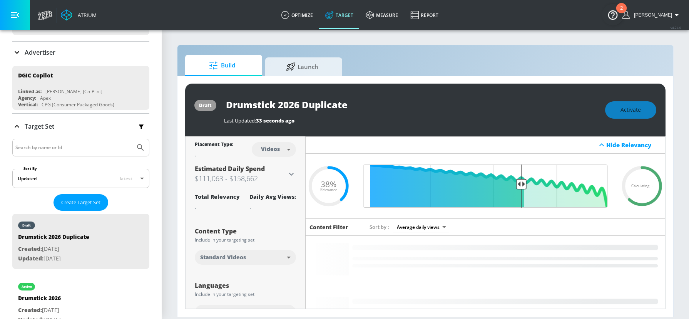
click at [330, 101] on input "Drumstick 2026 Duplicate" at bounding box center [320, 104] width 192 height 17
click at [331, 101] on input "Drumstick 2026 Duplicate" at bounding box center [320, 104] width 192 height 17
click at [322, 105] on input "Drumstick 2026 Duplicate" at bounding box center [320, 104] width 192 height 17
type input "Drumstick 2026 Shorts"
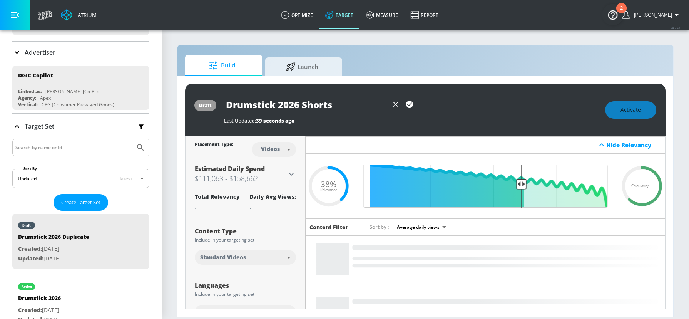
click at [409, 100] on icon "button" at bounding box center [409, 104] width 8 height 8
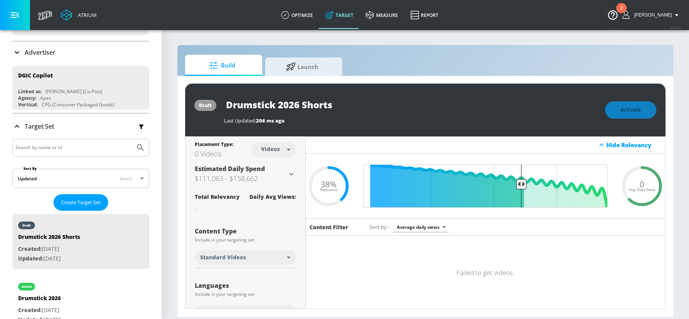
click at [259, 145] on body "Atrium optimize Target measure Report optimize Target measure Report v 4.24.0 R…" at bounding box center [344, 159] width 689 height 319
click at [277, 166] on div "Channels" at bounding box center [272, 166] width 28 height 8
type input "channels"
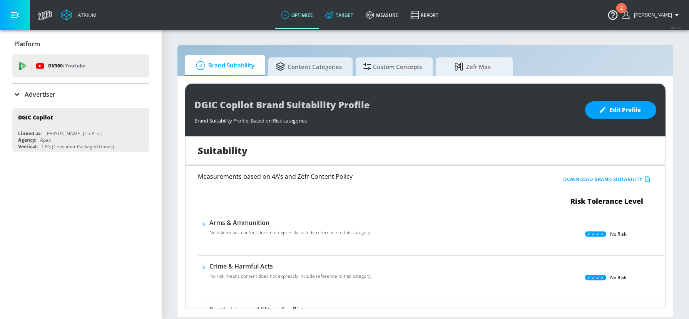
click at [349, 22] on link "Target" at bounding box center [339, 15] width 40 height 28
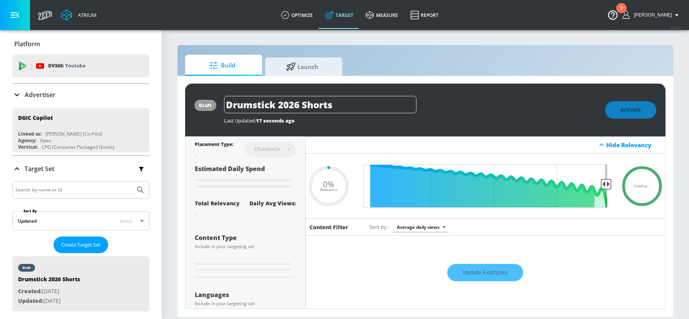
type input "0.05"
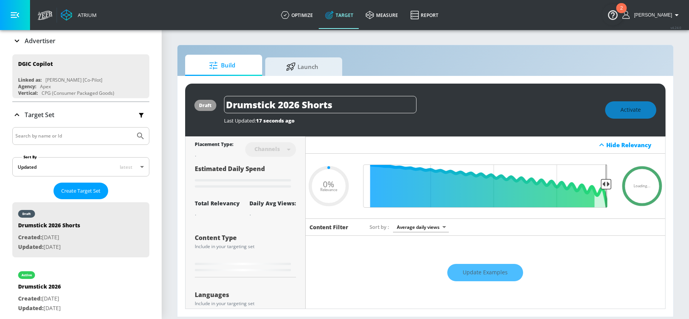
scroll to position [57, 0]
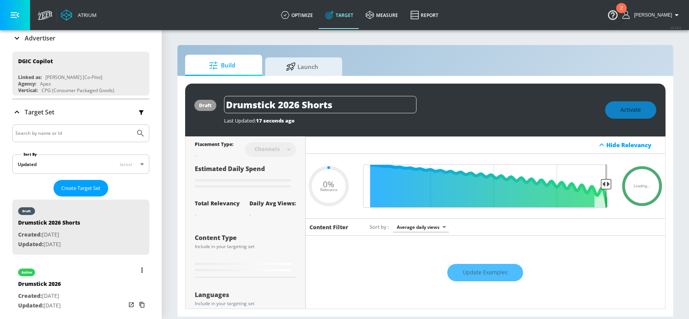
click at [61, 291] on p "Created: Aug. 26, 2025" at bounding box center [39, 296] width 43 height 10
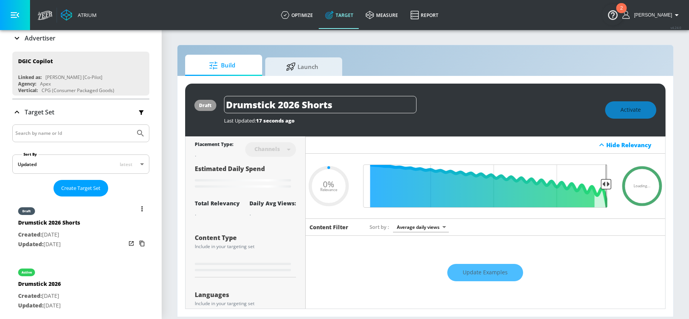
type input "Drumstick 2026"
type input "videos"
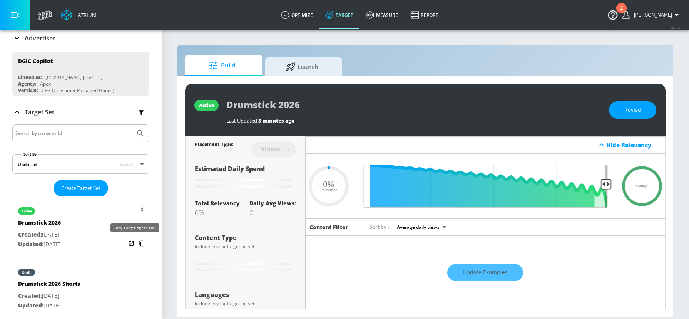
click at [136, 240] on icon "list of Target Set" at bounding box center [142, 243] width 12 height 12
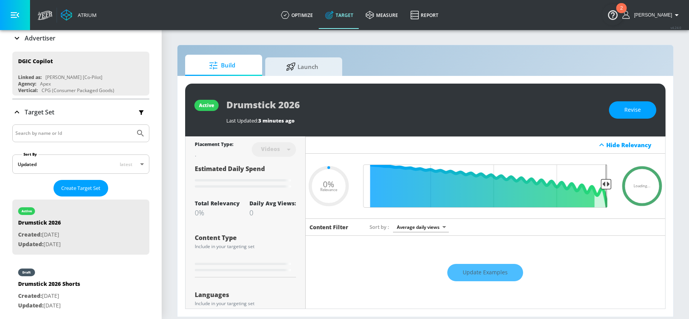
type input "0.38"
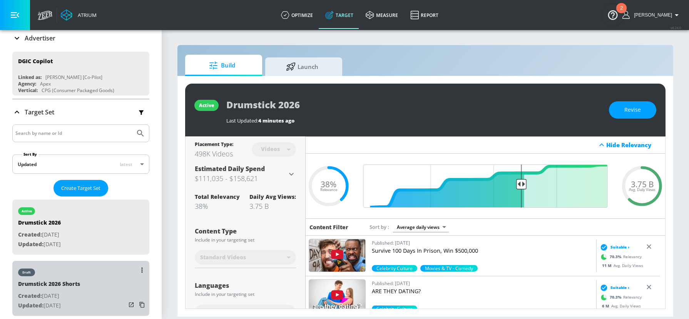
click at [87, 285] on div "draft Drumstick 2026 Shorts Created: Aug. 26, 2025 Updated: Aug. 26, 2025" at bounding box center [80, 287] width 137 height 55
type input "Drumstick 2026 Shorts"
type input "channels"
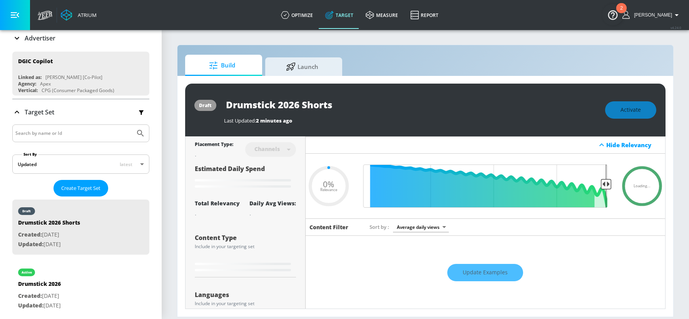
click at [306, 102] on input "Drumstick 2026 Shorts" at bounding box center [320, 104] width 192 height 17
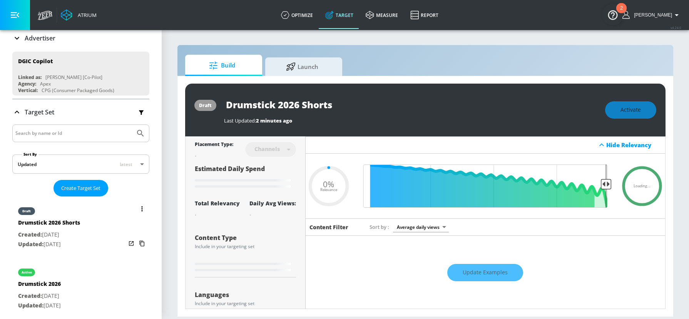
click at [82, 236] on div "draft Drumstick 2026 Shorts Created: Aug. 26, 2025 Updated: Aug. 26, 2025" at bounding box center [80, 226] width 137 height 55
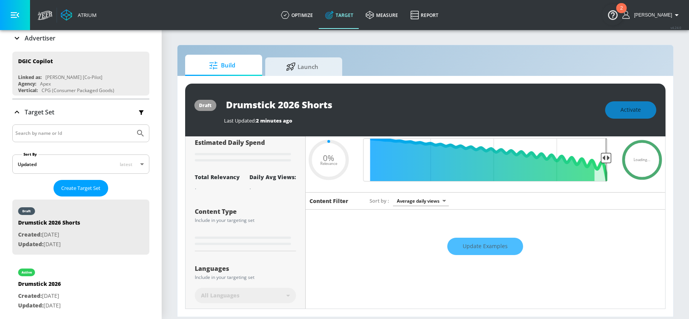
scroll to position [112, 0]
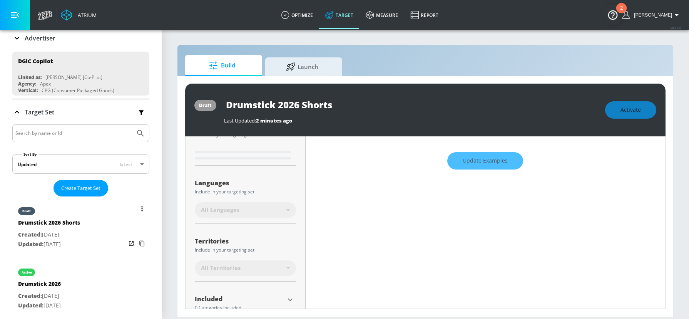
type input "0.38"
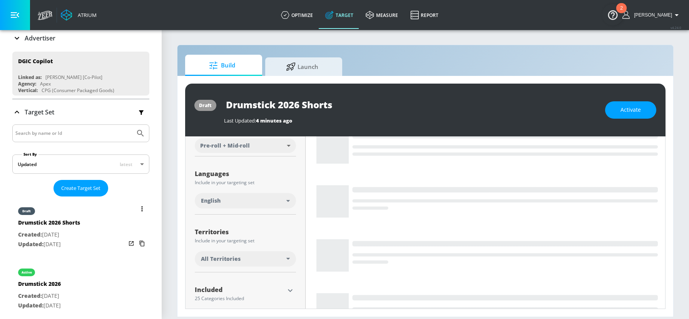
scroll to position [105, 0]
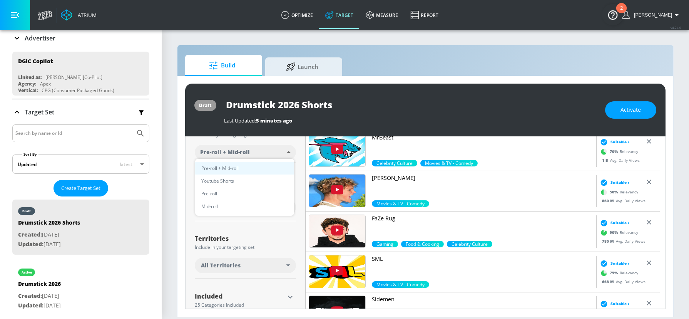
click at [241, 152] on body "Atrium optimize Target measure Report optimize Target measure Report v 4.24.0 R…" at bounding box center [344, 159] width 689 height 319
click at [241, 177] on li "Youtube Shorts" at bounding box center [244, 180] width 99 height 13
type input "short_video"
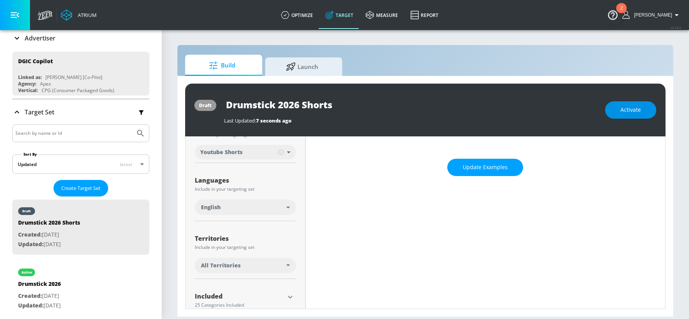
click at [624, 106] on span "Activate" at bounding box center [630, 110] width 20 height 10
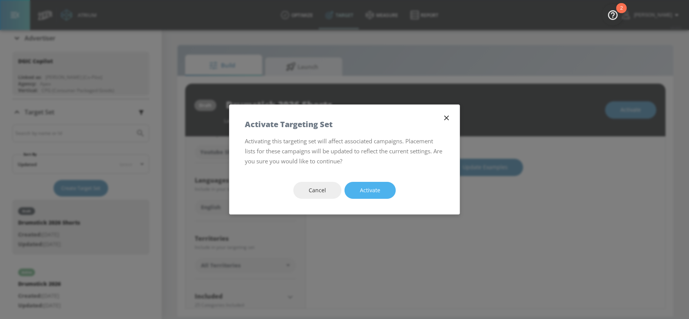
click at [363, 195] on span "Activate" at bounding box center [370, 190] width 20 height 10
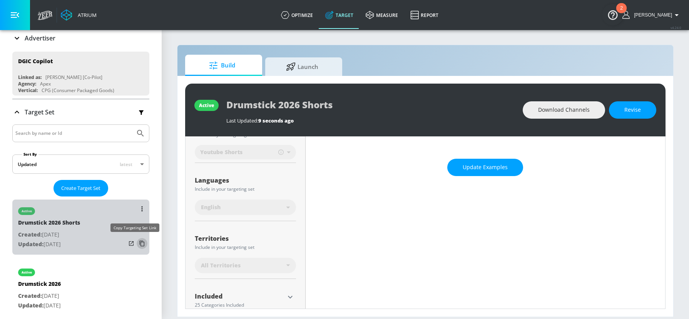
click at [136, 243] on icon "list of Target Set" at bounding box center [142, 243] width 12 height 12
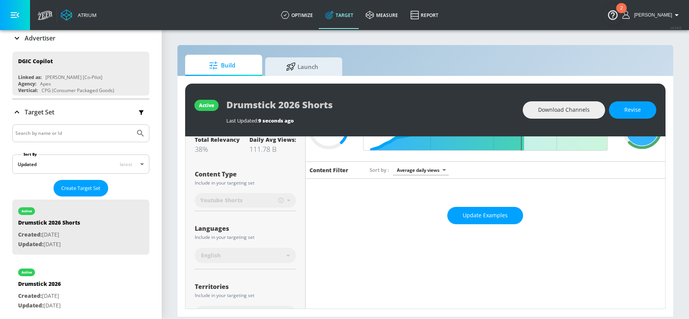
scroll to position [0, 0]
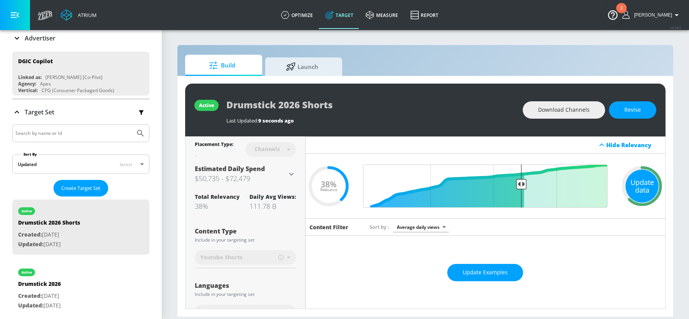
click at [642, 186] on div "Update data" at bounding box center [641, 185] width 33 height 33
